Goal: Task Accomplishment & Management: Use online tool/utility

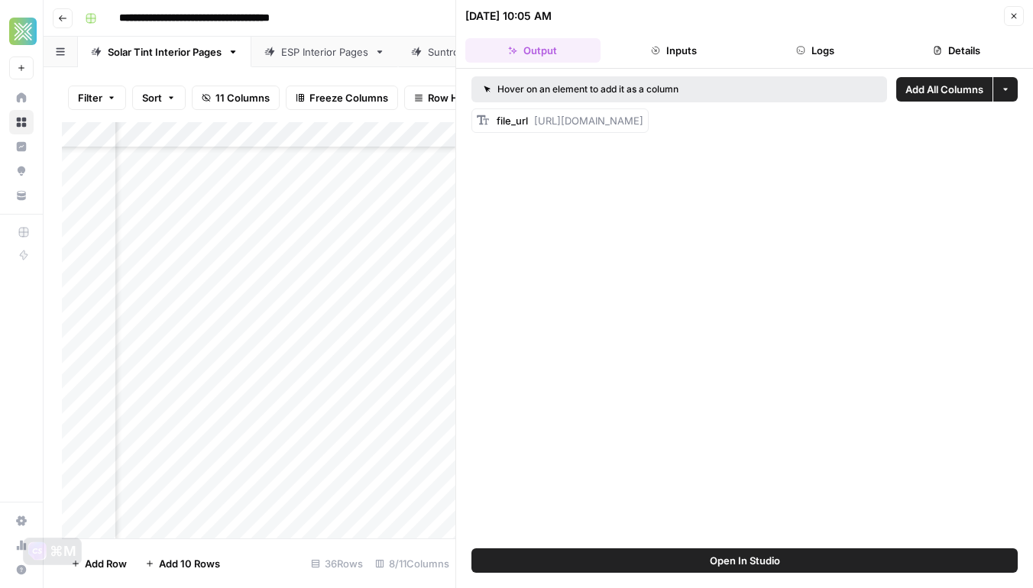
scroll to position [569, 763]
click at [1022, 15] on button "Close" at bounding box center [1014, 16] width 20 height 20
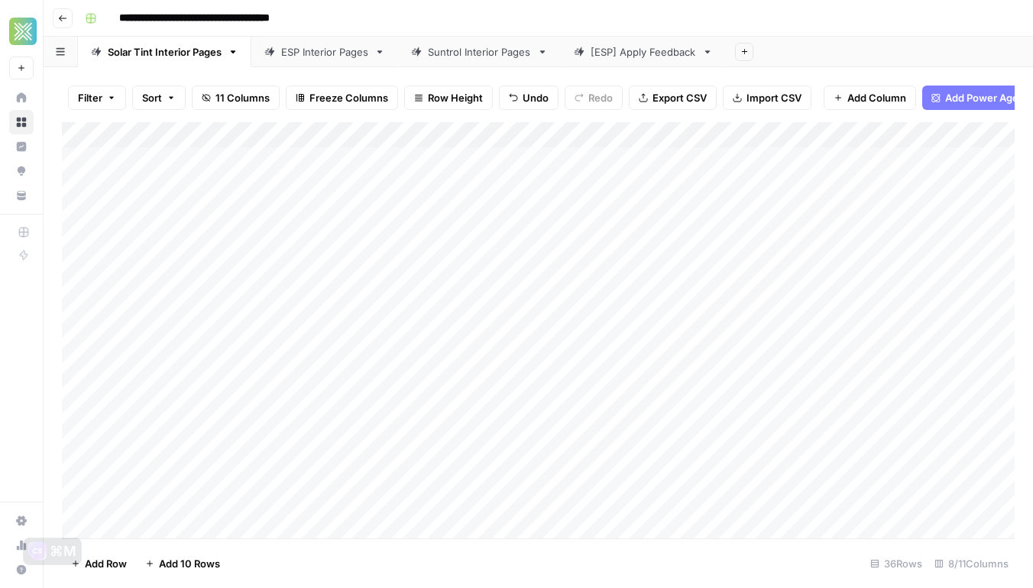
scroll to position [569, 0]
click at [190, 459] on div "Add Column" at bounding box center [538, 330] width 953 height 417
click at [184, 480] on div "Add Column" at bounding box center [538, 330] width 953 height 417
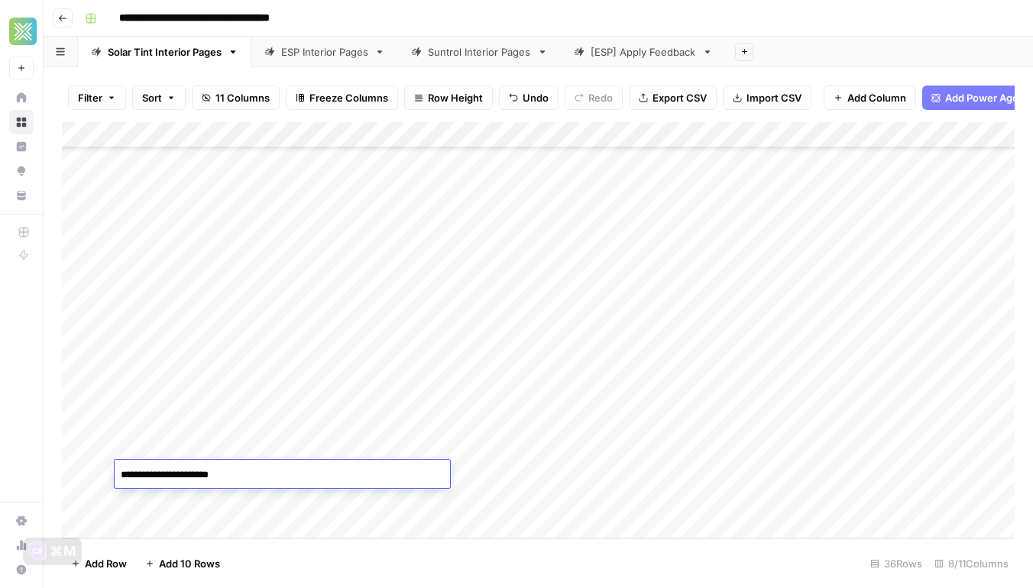
type textarea "**********"
click at [488, 450] on div "Add Column" at bounding box center [538, 330] width 953 height 417
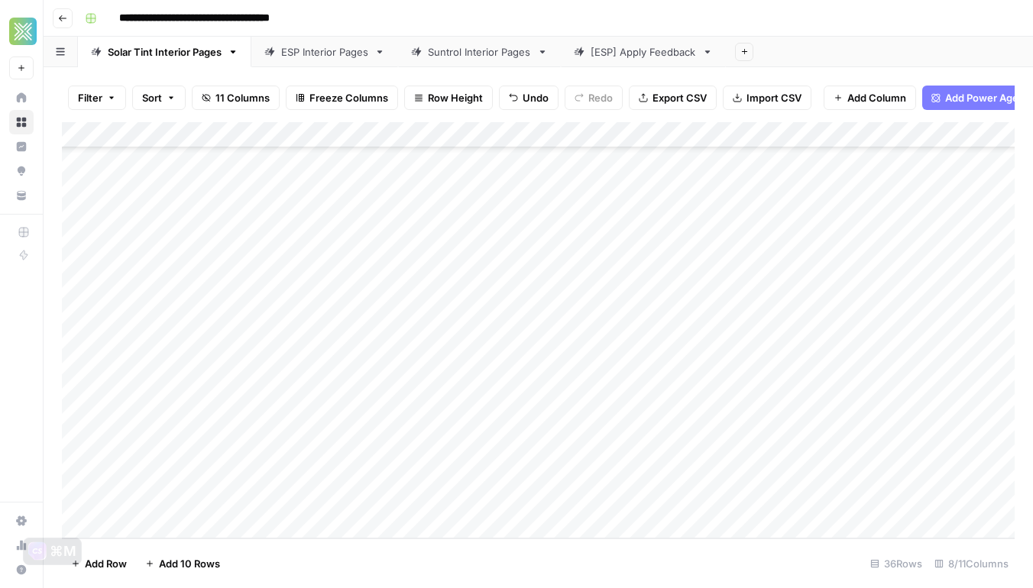
click at [524, 473] on div "Add Column" at bounding box center [538, 330] width 953 height 417
click at [704, 477] on div "Add Column" at bounding box center [538, 330] width 953 height 417
click at [274, 496] on div "Add Column" at bounding box center [538, 330] width 953 height 417
type textarea "**********"
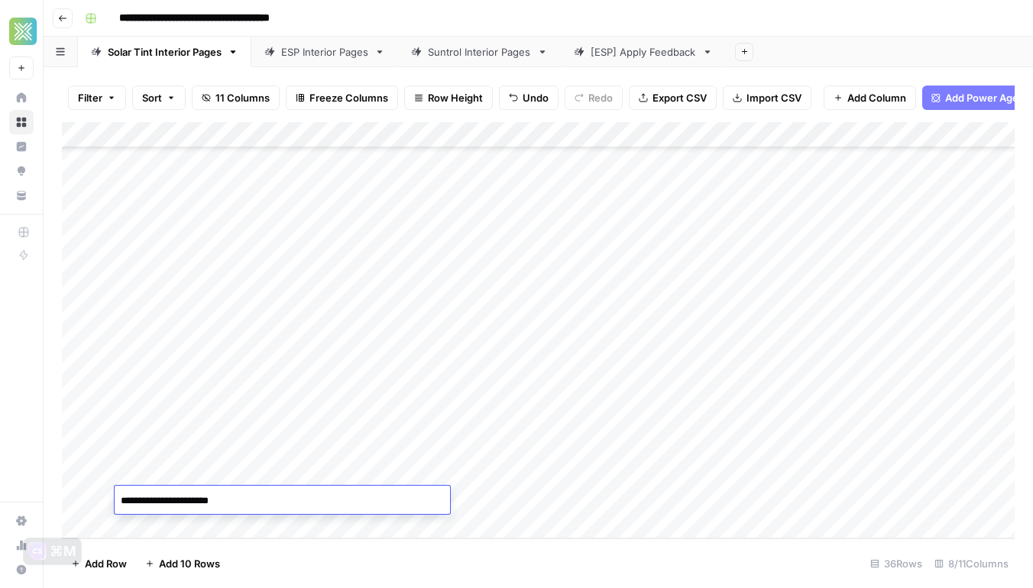
click at [481, 472] on div "Add Column" at bounding box center [538, 330] width 953 height 417
click at [501, 503] on div "Add Column" at bounding box center [538, 330] width 953 height 417
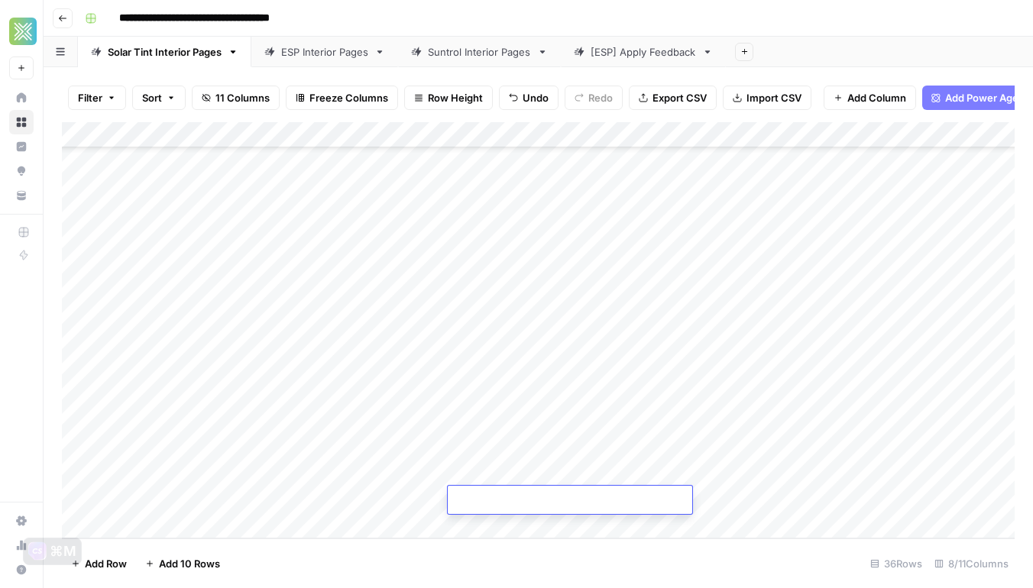
click at [501, 503] on textarea at bounding box center [570, 501] width 245 height 21
type textarea "*********"
click at [760, 508] on div "Add Column" at bounding box center [538, 330] width 953 height 417
click at [501, 503] on div "Add Column" at bounding box center [538, 330] width 953 height 417
click at [726, 503] on div "Add Column" at bounding box center [538, 330] width 953 height 417
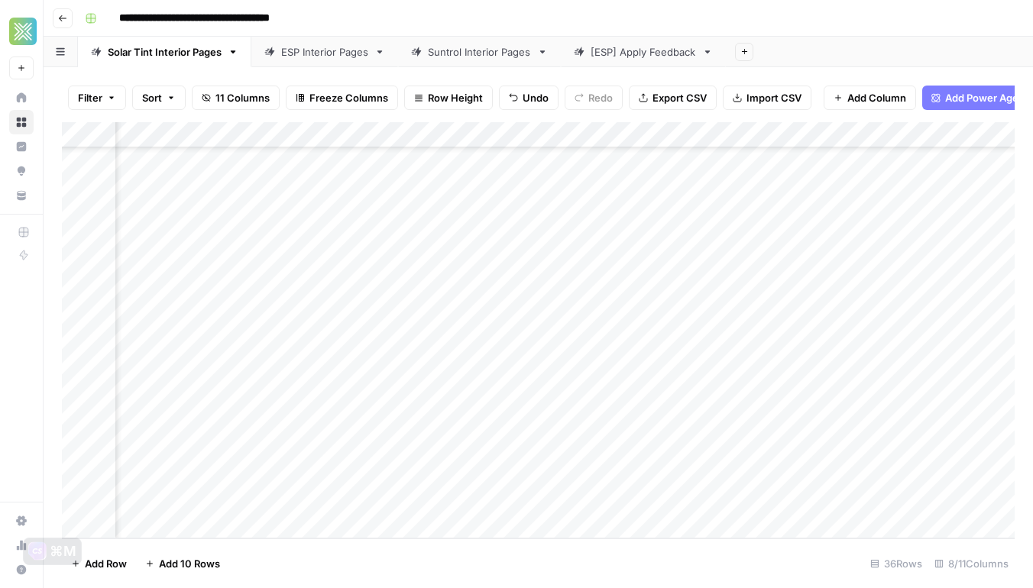
scroll to position [569, 891]
click at [782, 476] on div "Add Column" at bounding box center [538, 330] width 953 height 417
click at [799, 502] on div "Add Column" at bounding box center [538, 330] width 953 height 417
click at [859, 477] on div "Add Column" at bounding box center [538, 330] width 953 height 417
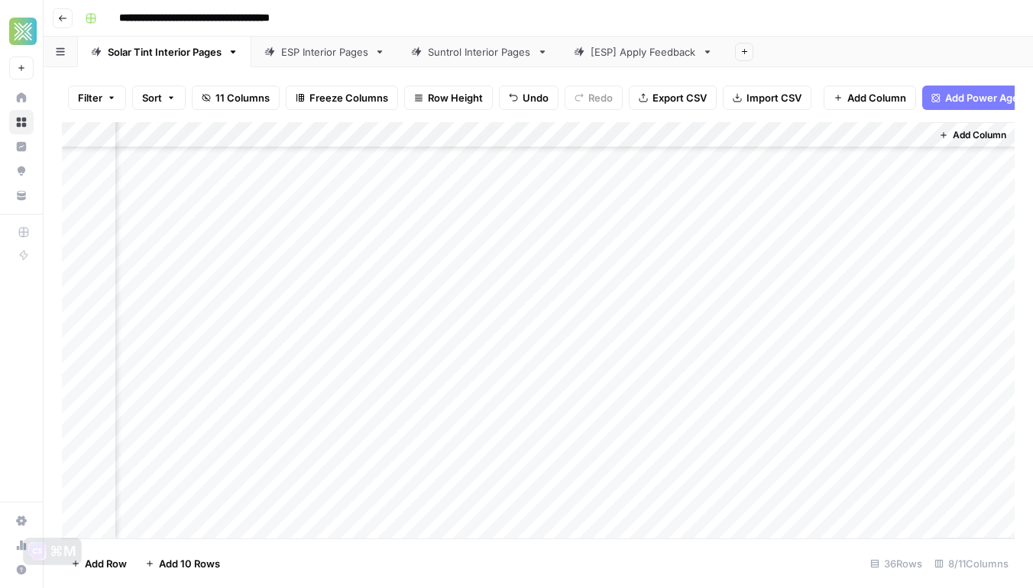
click at [892, 481] on div "Add Column" at bounding box center [538, 330] width 953 height 417
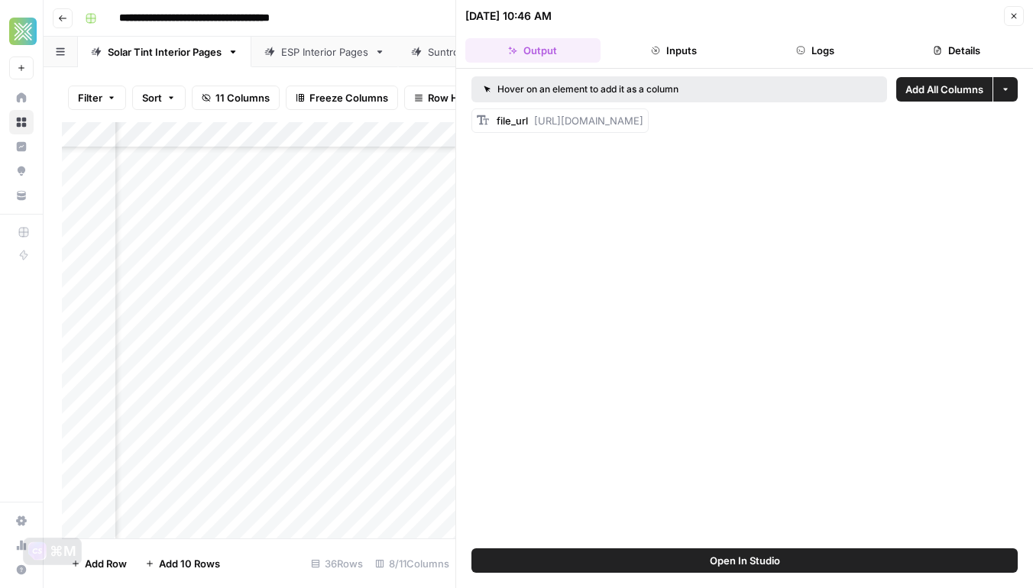
drag, startPoint x: 530, startPoint y: 118, endPoint x: 1003, endPoint y: 139, distance: 472.8
click at [1003, 139] on div "Hover on an element to add it as a column Add All Columns More options file_url…" at bounding box center [744, 309] width 577 height 480
copy span "https://docs.google.com/document/d/1JR_H1_8rTTtMp06sh_j-7H8bR7liYFjcLf77nqH-W2s…"
click at [1016, 11] on icon "button" at bounding box center [1014, 15] width 9 height 9
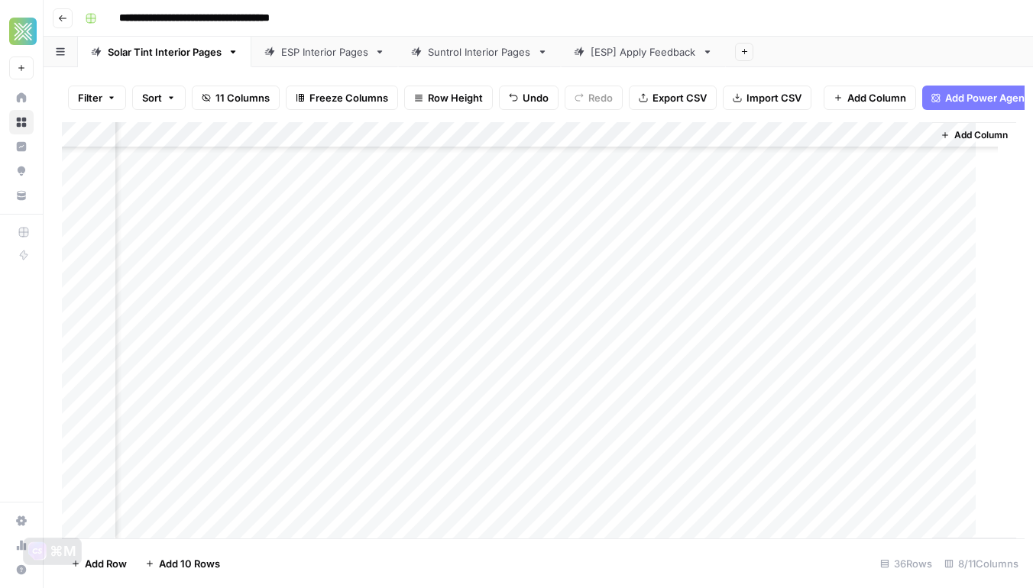
scroll to position [564, 873]
click at [911, 504] on div "Add Column" at bounding box center [538, 330] width 953 height 417
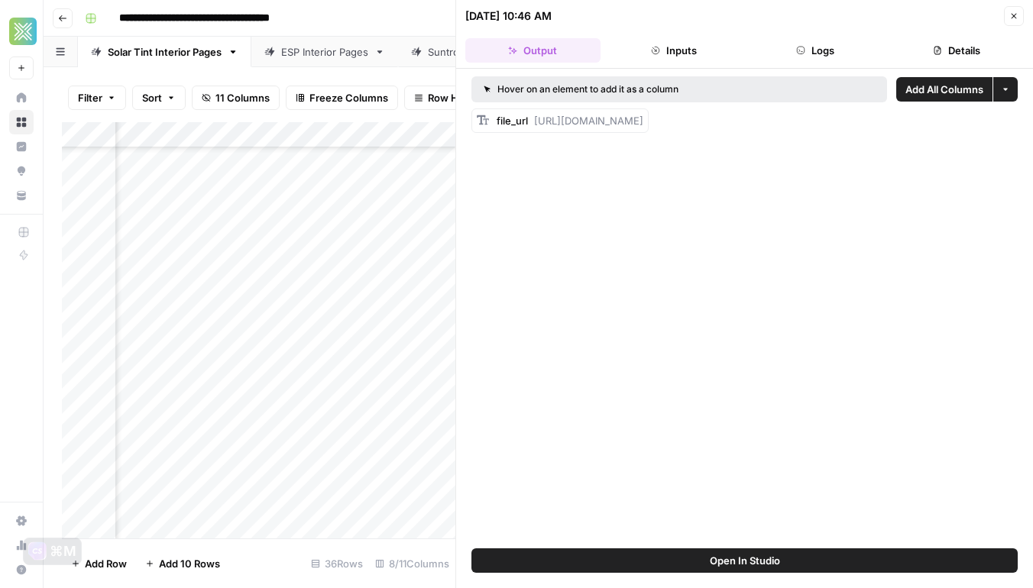
drag, startPoint x: 534, startPoint y: 119, endPoint x: 953, endPoint y: 162, distance: 421.0
click at [953, 162] on div "Hover on an element to add it as a column Add All Columns More options file_url…" at bounding box center [744, 309] width 577 height 480
copy span "https://docs.google.com/document/d/1ra0LM3y5Patf3I99rkfkhXB70bq6FynFv8-V_j8_dUU…"
click at [1013, 11] on button "Close" at bounding box center [1014, 16] width 20 height 20
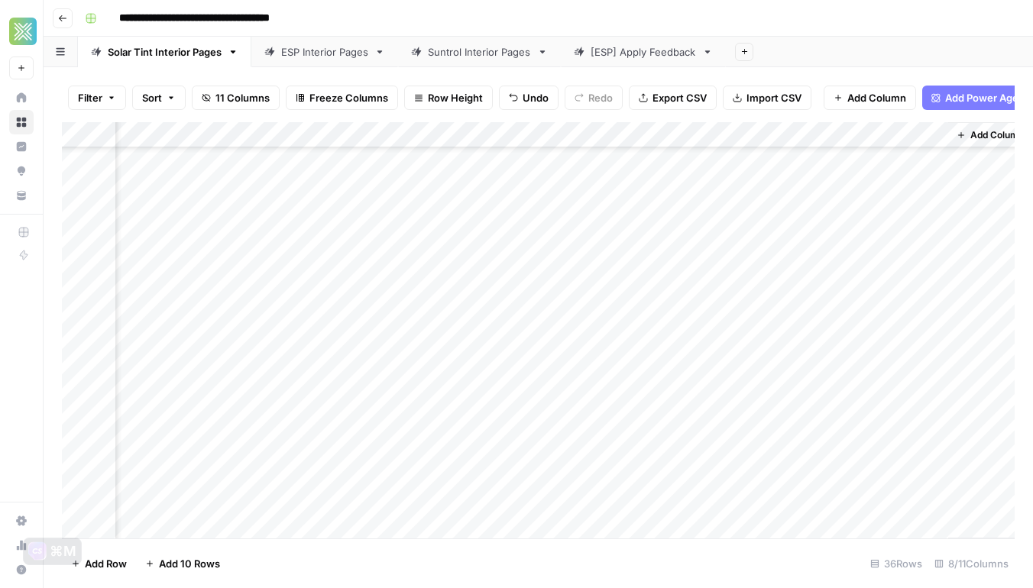
scroll to position [569, 873]
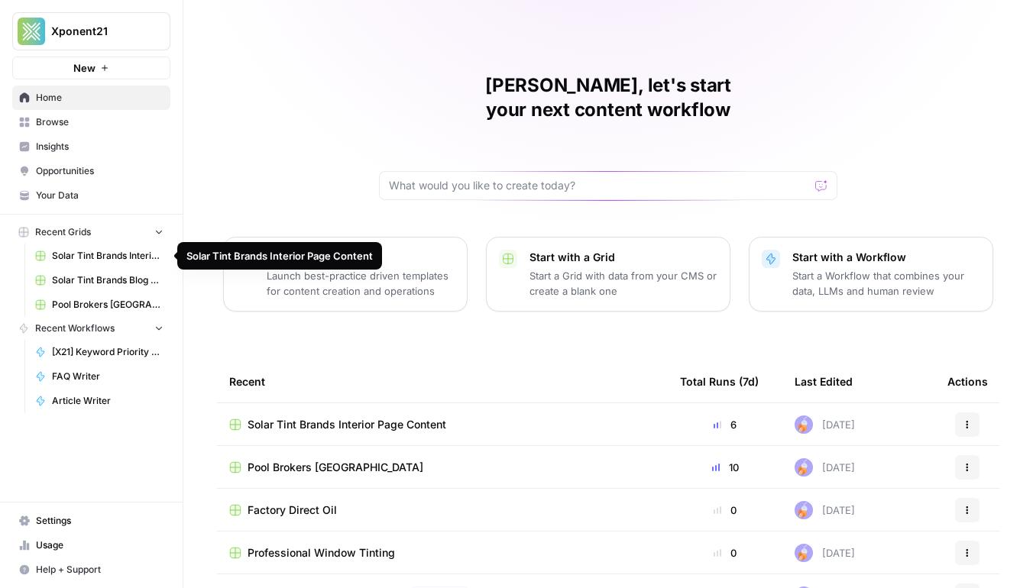
click at [104, 310] on span "Pool Brokers [GEOGRAPHIC_DATA]" at bounding box center [108, 305] width 112 height 14
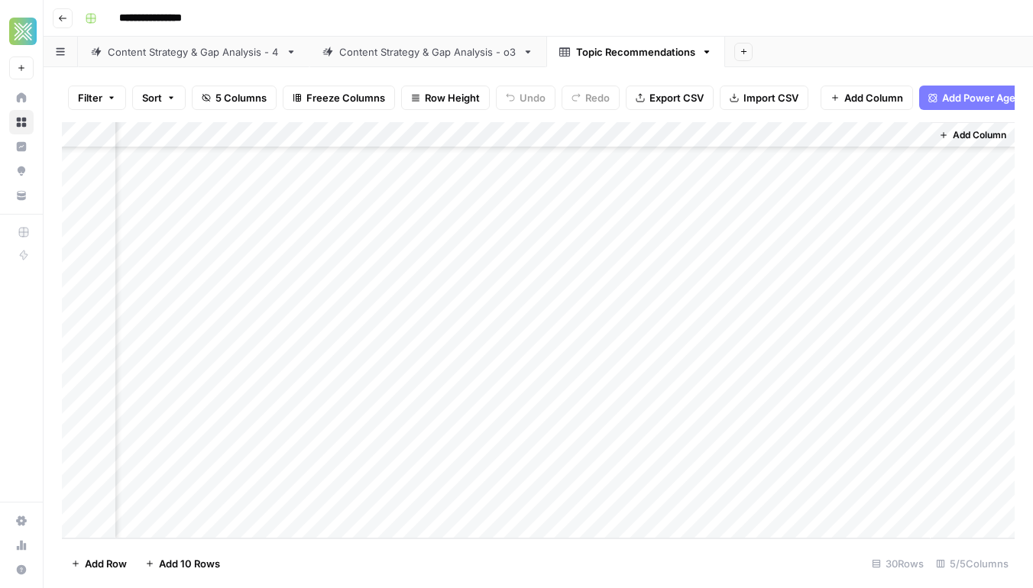
scroll to position [413, 0]
click at [57, 15] on button "Go back" at bounding box center [63, 18] width 20 height 20
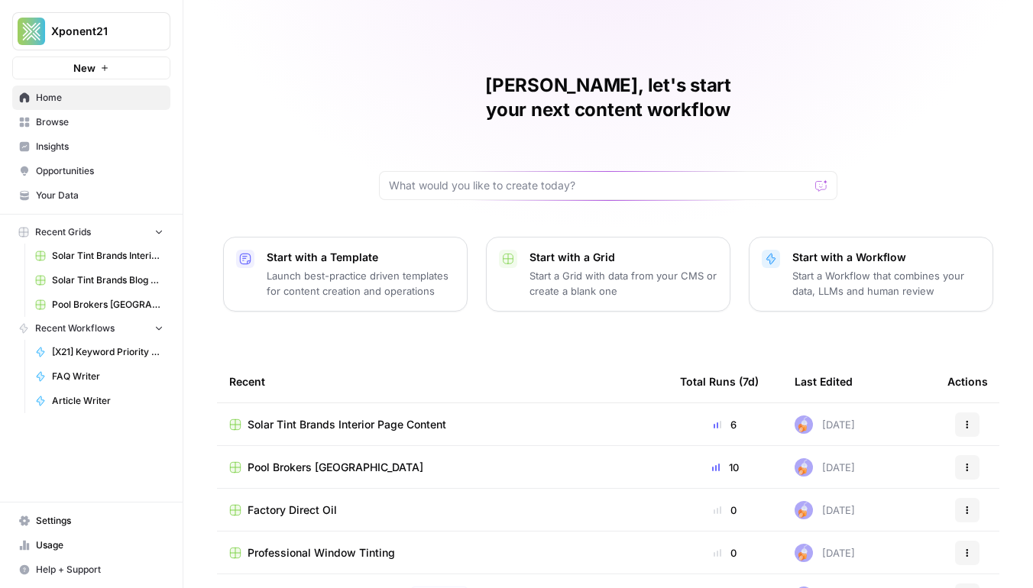
scroll to position [115, 0]
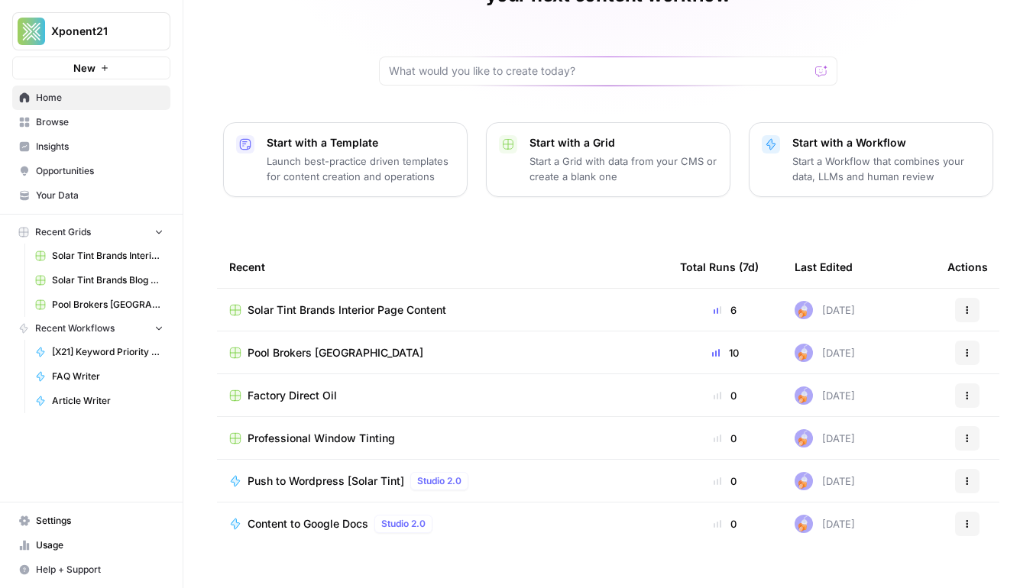
click at [72, 127] on span "Browse" at bounding box center [100, 122] width 128 height 14
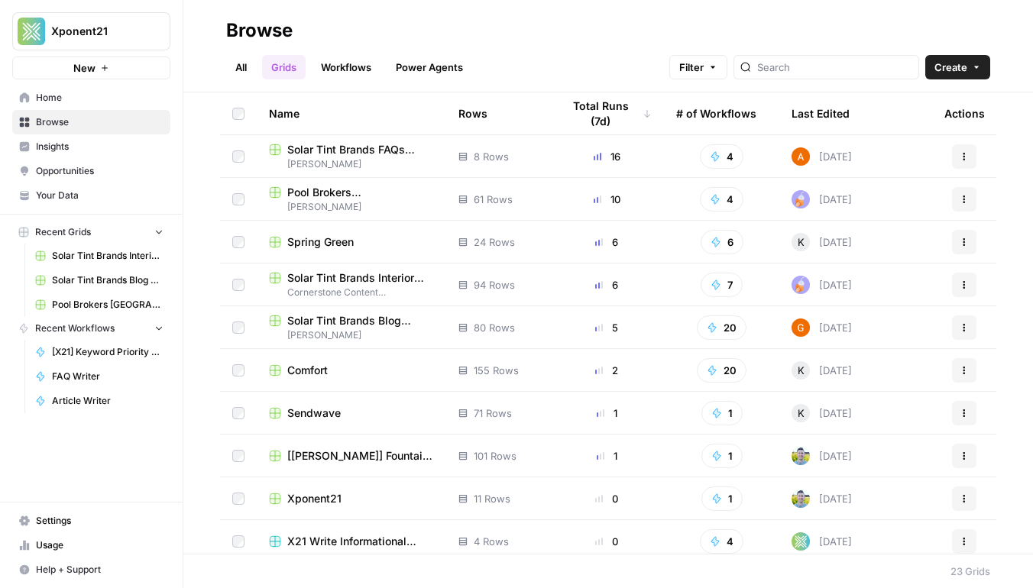
click at [371, 186] on span "Pool Brokers [GEOGRAPHIC_DATA]" at bounding box center [360, 192] width 147 height 15
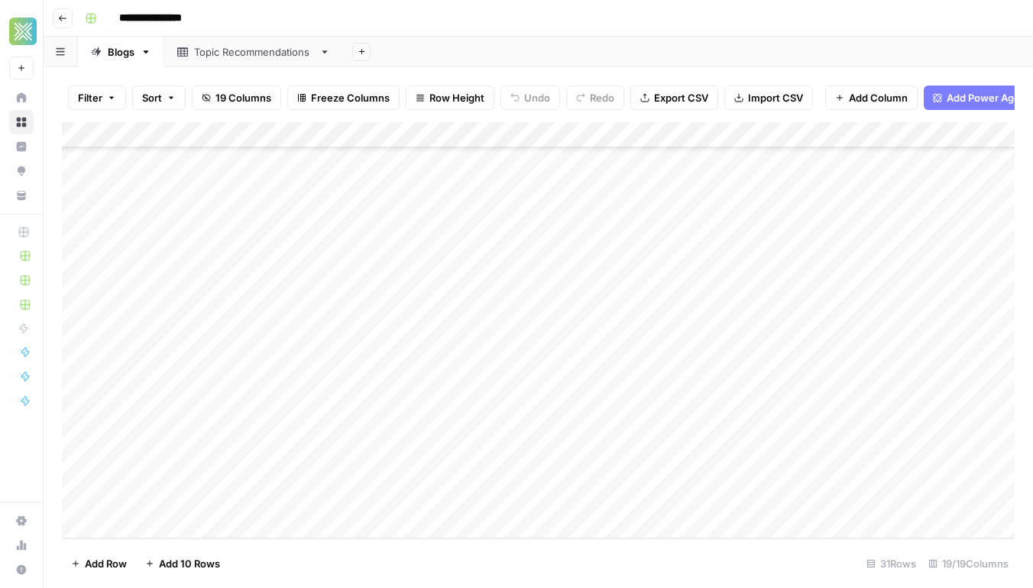
scroll to position [439, 0]
click at [358, 445] on div "Add Column" at bounding box center [538, 330] width 953 height 417
click at [451, 352] on div "Add Column" at bounding box center [538, 330] width 953 height 417
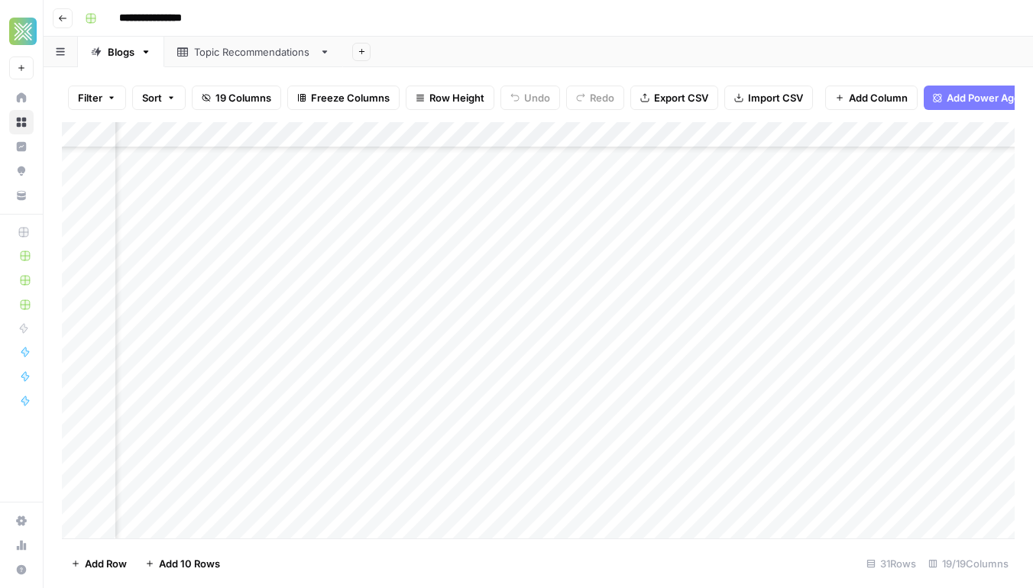
click at [857, 358] on div "Add Column" at bounding box center [538, 330] width 953 height 417
